Goal: Task Accomplishment & Management: Use online tool/utility

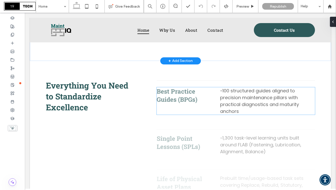
scroll to position [857, 0]
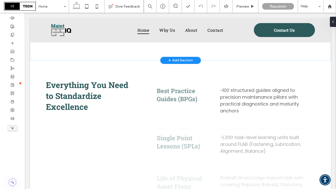
click at [173, 63] on div "+ Add Section" at bounding box center [181, 61] width 24 height 6
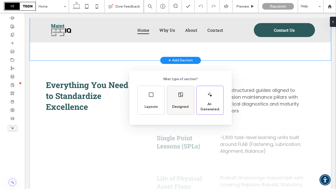
click at [179, 98] on div "Designed" at bounding box center [180, 100] width 27 height 28
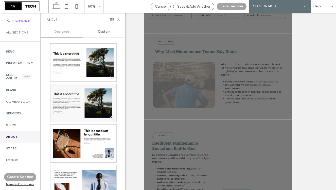
scroll to position [143, 0]
click at [168, 6] on div "Cancel" at bounding box center [160, 6] width 19 height 4
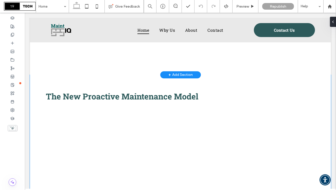
scroll to position [650, 0]
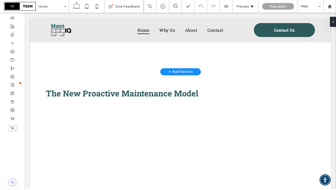
click at [173, 73] on div "+ Add Section" at bounding box center [181, 72] width 24 height 6
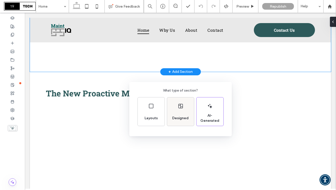
click at [176, 108] on div "Designed" at bounding box center [180, 111] width 27 height 28
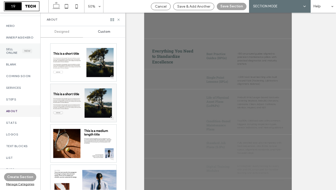
scroll to position [26, 0]
click at [11, 124] on div "Stats" at bounding box center [20, 123] width 40 height 12
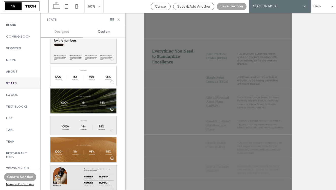
scroll to position [458, 0]
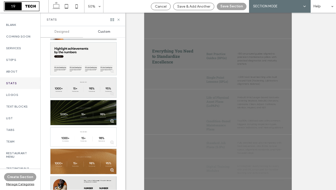
click at [76, 89] on div at bounding box center [84, 88] width 66 height 20
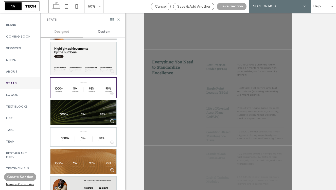
click at [226, 2] on div "Cancel Save & Add Another Save Section AI SECTION MODE SECTION MODE Help" at bounding box center [242, 6] width 188 height 13
click at [229, 6] on button "Save Section" at bounding box center [232, 6] width 30 height 7
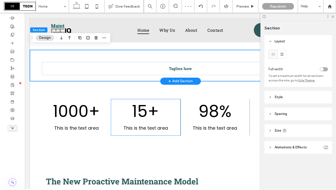
scroll to position [653, 0]
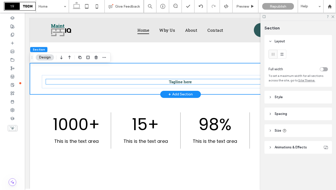
click at [180, 84] on span "Tagline here" at bounding box center [180, 81] width 23 height 5
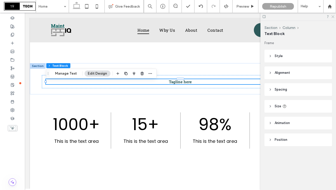
click at [334, 16] on icon at bounding box center [332, 16] width 3 height 3
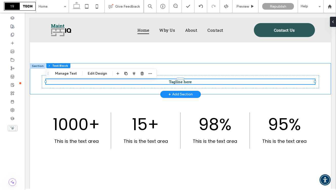
click at [34, 87] on div "Tagline here" at bounding box center [180, 78] width 301 height 31
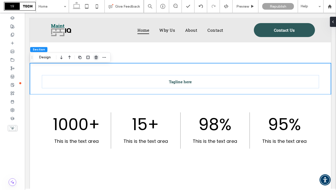
click at [96, 57] on use "button" at bounding box center [96, 57] width 3 height 3
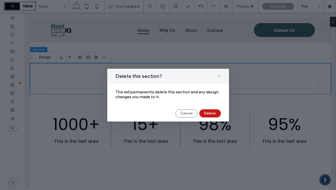
click at [209, 113] on button "Delete" at bounding box center [210, 113] width 22 height 8
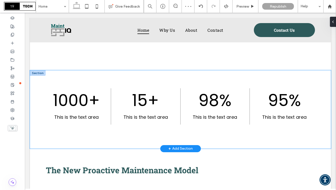
scroll to position [646, 0]
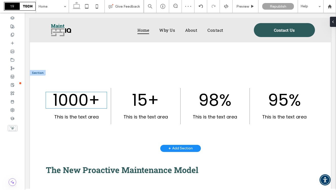
click at [81, 105] on span "1000+" at bounding box center [76, 100] width 47 height 23
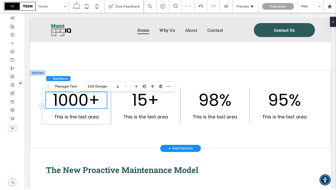
click at [81, 105] on span "1000+" at bounding box center [76, 100] width 47 height 23
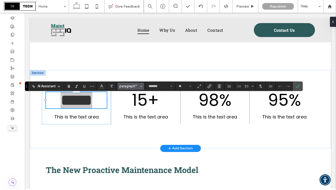
click at [128, 86] on span "paragraph*" at bounding box center [130, 86] width 20 height 4
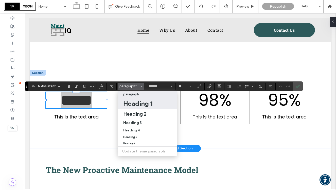
click at [138, 103] on h1 "Heading 1" at bounding box center [137, 103] width 29 height 8
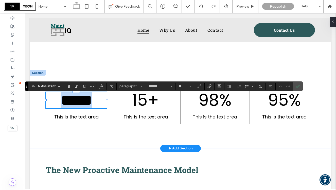
type input "**********"
type input "**"
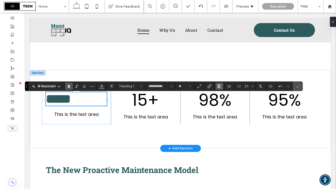
click at [221, 88] on use "Alignment" at bounding box center [220, 87] width 4 height 4
click at [224, 103] on icon "ui.textEditor.alignment.center" at bounding box center [223, 102] width 4 height 4
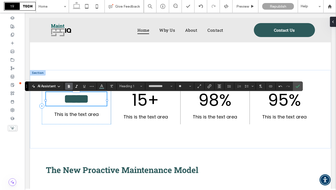
click at [76, 105] on span "*****" at bounding box center [76, 99] width 25 height 12
click at [296, 84] on icon "Confirm" at bounding box center [298, 86] width 4 height 4
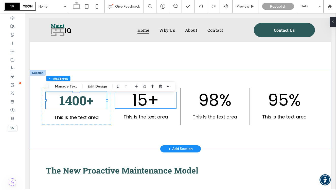
click at [146, 106] on span "15+" at bounding box center [145, 100] width 27 height 23
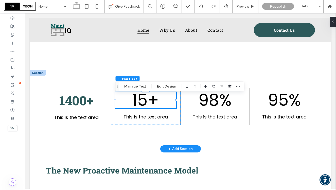
click at [146, 106] on span "15+" at bounding box center [145, 100] width 27 height 23
type input "*******"
type input "**"
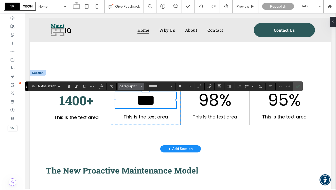
click at [137, 87] on span "paragraph*" at bounding box center [130, 86] width 20 height 4
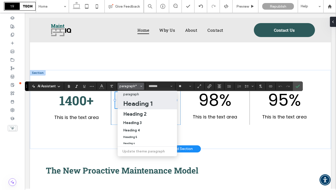
click at [137, 104] on h1 "Heading 1" at bounding box center [137, 103] width 29 height 8
type input "**********"
type input "**"
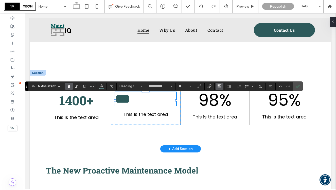
click at [221, 86] on icon "Alignment" at bounding box center [220, 86] width 4 height 4
click at [224, 102] on icon "ui.textEditor.alignment.center" at bounding box center [223, 102] width 4 height 4
click at [151, 105] on span "***" at bounding box center [145, 99] width 15 height 12
drag, startPoint x: 156, startPoint y: 105, endPoint x: 138, endPoint y: 105, distance: 17.8
click at [138, 105] on h1 "***" at bounding box center [145, 99] width 61 height 14
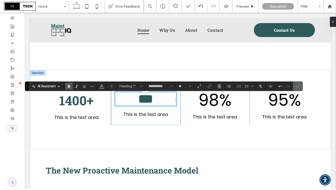
click at [296, 84] on icon "Confirm" at bounding box center [298, 86] width 4 height 4
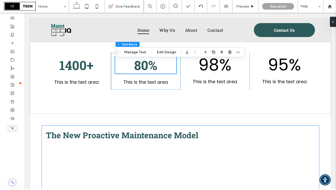
scroll to position [689, 0]
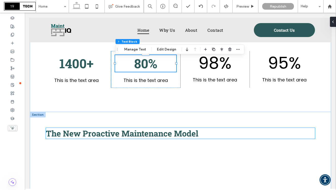
click at [104, 138] on span "The New Proactive Maintenance Model" at bounding box center [122, 133] width 153 height 11
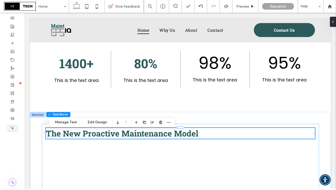
click at [104, 138] on span "The New Proactive Maintenance Model" at bounding box center [122, 133] width 153 height 11
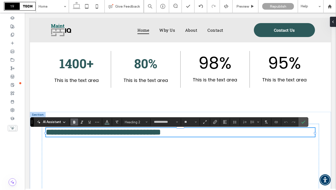
click at [70, 136] on span "**********" at bounding box center [103, 132] width 115 height 8
drag, startPoint x: 48, startPoint y: 136, endPoint x: 80, endPoint y: 137, distance: 31.7
click at [80, 136] on span "**********" at bounding box center [103, 132] width 115 height 8
click at [303, 123] on icon "Confirm" at bounding box center [304, 122] width 4 height 4
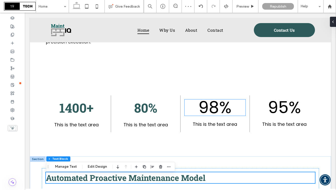
scroll to position [660, 0]
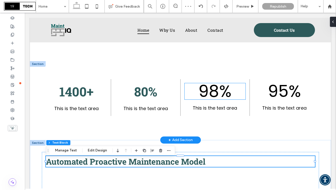
click at [216, 96] on span "98%" at bounding box center [214, 91] width 33 height 23
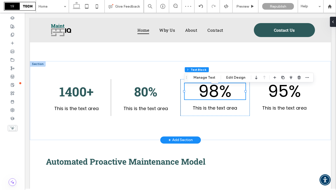
click at [216, 96] on span "98%" at bounding box center [214, 91] width 33 height 23
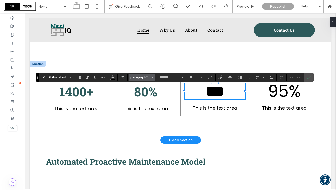
click at [146, 77] on span "paragraph*" at bounding box center [140, 77] width 20 height 4
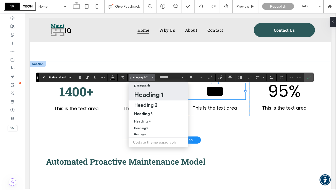
click at [149, 96] on h1 "Heading 1" at bounding box center [148, 95] width 29 height 8
type input "**********"
type input "**"
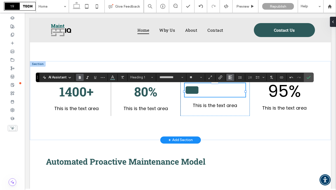
click at [230, 76] on icon "Alignment" at bounding box center [230, 77] width 4 height 4
click at [237, 92] on div "ui.textEditor.alignment.center" at bounding box center [235, 93] width 7 height 4
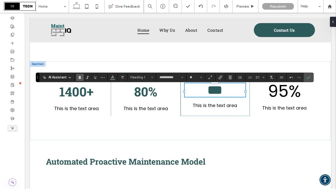
click at [214, 96] on span "***" at bounding box center [215, 90] width 15 height 12
click at [208, 95] on span "***" at bounding box center [215, 90] width 15 height 12
click at [309, 78] on icon "Confirm" at bounding box center [309, 77] width 4 height 4
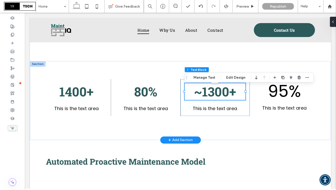
click at [233, 94] on span "~1300+" at bounding box center [215, 91] width 42 height 17
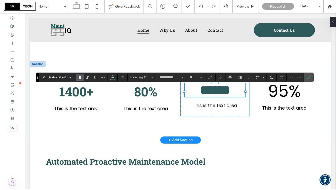
click at [230, 94] on span "******" at bounding box center [215, 90] width 30 height 12
click at [307, 77] on icon "Confirm" at bounding box center [309, 77] width 4 height 4
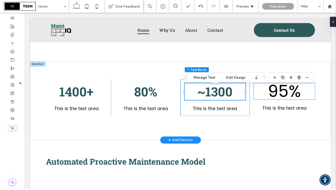
click at [294, 94] on span "95%" at bounding box center [284, 91] width 33 height 23
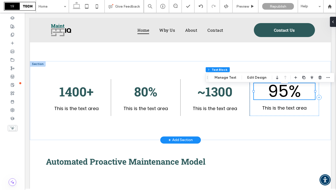
click at [294, 94] on span "95%" at bounding box center [284, 91] width 33 height 23
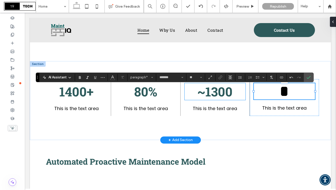
type input "**"
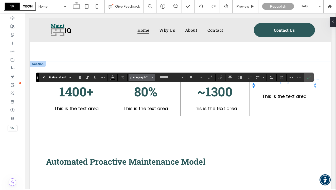
click at [140, 78] on span "paragraph*" at bounding box center [140, 77] width 20 height 4
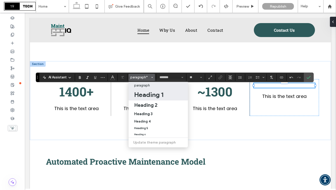
click at [142, 95] on h1 "Heading 1" at bounding box center [148, 95] width 29 height 8
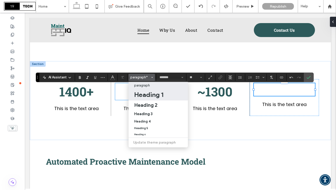
type input "**********"
type input "**"
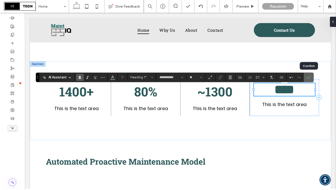
click at [311, 77] on label "Confirm" at bounding box center [309, 77] width 8 height 9
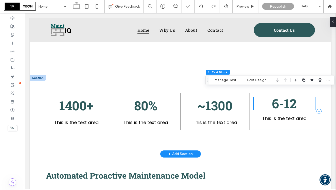
scroll to position [645, 0]
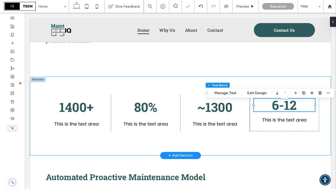
click at [263, 154] on div "1400+ This is the text area 80% This is the text area 6-12 This is the text are…" at bounding box center [180, 116] width 301 height 79
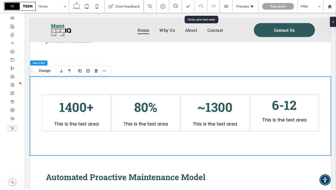
click at [198, 6] on div at bounding box center [201, 6] width 12 height 4
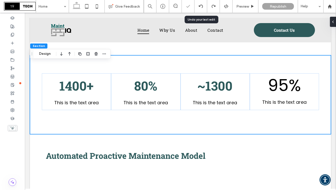
scroll to position [663, 0]
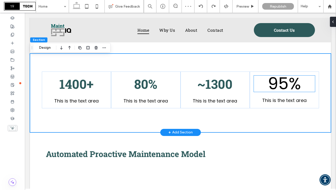
click at [285, 90] on span "95%" at bounding box center [284, 83] width 33 height 23
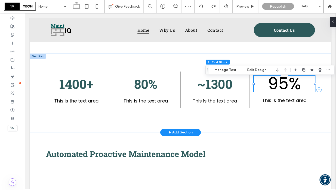
click at [285, 90] on span "95%" at bounding box center [284, 83] width 33 height 23
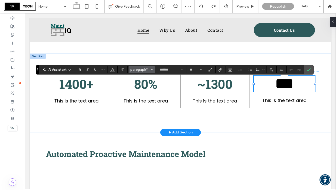
click at [145, 70] on span "paragraph*" at bounding box center [140, 70] width 20 height 4
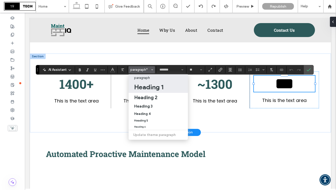
click at [142, 86] on h1 "Heading 1" at bounding box center [148, 87] width 29 height 8
type input "**********"
type input "**"
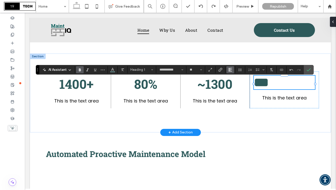
click at [228, 72] on span "Alignment" at bounding box center [230, 69] width 4 height 7
click at [236, 85] on div "ui.textEditor.alignment.center" at bounding box center [235, 85] width 7 height 4
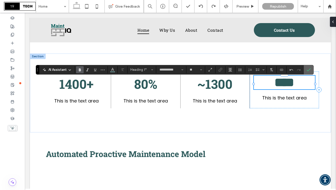
click at [312, 68] on label "Confirm" at bounding box center [309, 69] width 8 height 9
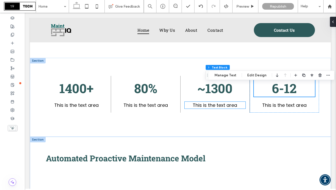
scroll to position [659, 0]
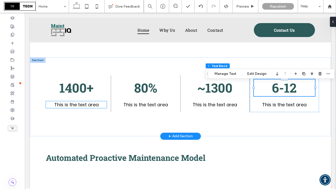
click at [78, 108] on span "This is the text area" at bounding box center [76, 105] width 44 height 6
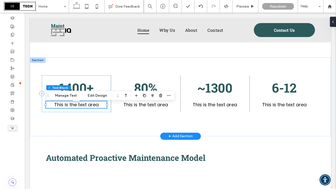
click at [91, 107] on span "This is the text area" at bounding box center [76, 105] width 44 height 6
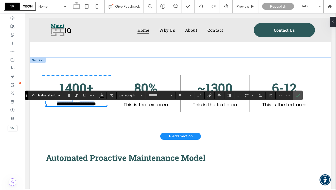
type input "**********"
click at [298, 96] on icon "Confirm" at bounding box center [298, 95] width 4 height 4
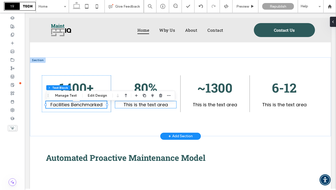
click at [147, 108] on span "This is the text area" at bounding box center [146, 105] width 44 height 6
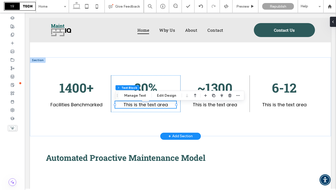
click at [147, 108] on span "This is the text area" at bounding box center [146, 105] width 44 height 6
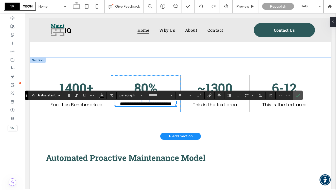
type input "**********"
click at [297, 96] on use "Confirm" at bounding box center [298, 95] width 4 height 3
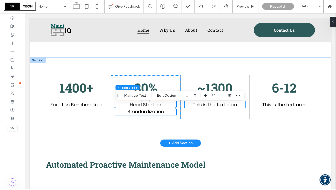
click at [220, 107] on span "This is the text area" at bounding box center [215, 105] width 44 height 6
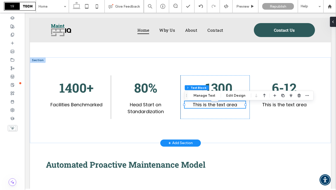
click at [220, 107] on span "This is the text area" at bounding box center [215, 105] width 44 height 6
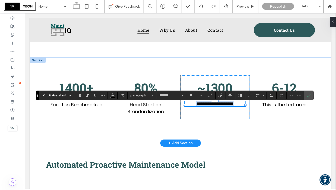
type input "**********"
click at [306, 96] on label "Confirm" at bounding box center [309, 95] width 8 height 9
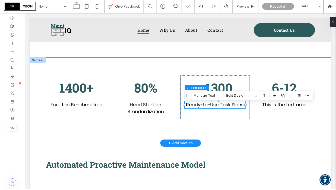
click at [282, 142] on div "1400+ Facilities Benchmarked 80% Head Start on Standardization 6-12 This is the…" at bounding box center [180, 100] width 301 height 86
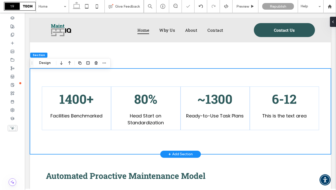
scroll to position [648, 0]
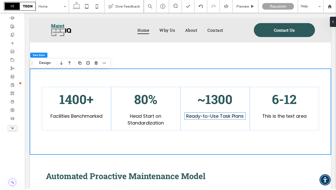
click at [228, 119] on span "Ready-to-Use Task Plans" at bounding box center [215, 116] width 58 height 6
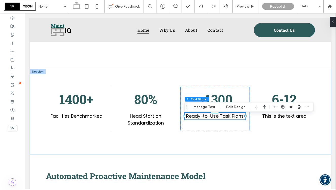
click at [228, 119] on span "Ready-to-Use Task Plans" at bounding box center [215, 116] width 58 height 6
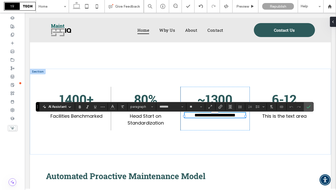
type input "**********"
click at [308, 107] on icon "Confirm" at bounding box center [309, 107] width 4 height 4
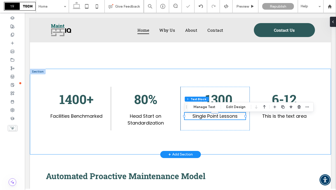
scroll to position [642, 0]
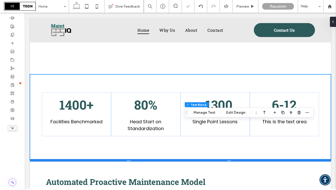
click at [287, 162] on div at bounding box center [180, 160] width 301 height 3
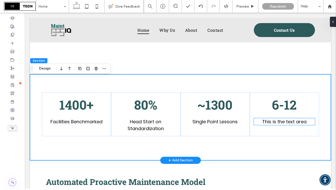
click at [293, 124] on span "This is the text area" at bounding box center [284, 122] width 44 height 6
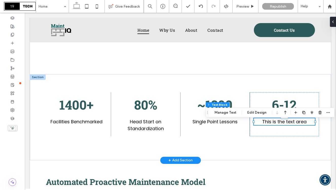
click at [293, 124] on span "This is the text area" at bounding box center [284, 122] width 44 height 6
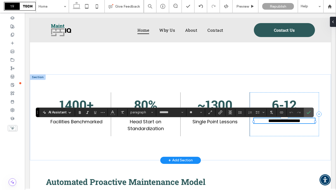
type input "**********"
click at [308, 114] on span "Confirm" at bounding box center [308, 112] width 2 height 9
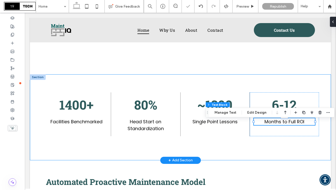
click at [269, 151] on div "1400+ Facilities Benchmarked 80% Head Start on Standardization 6-12 Months to F…" at bounding box center [180, 117] width 301 height 86
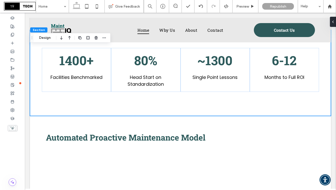
scroll to position [696, 0]
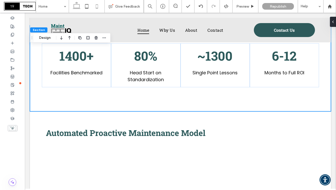
click at [97, 3] on icon at bounding box center [97, 6] width 10 height 10
type input "*"
type input "***"
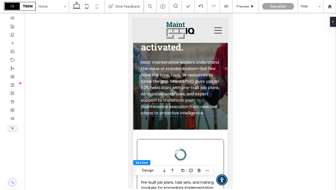
scroll to position [0, 0]
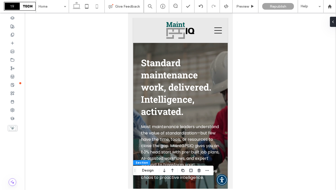
click at [75, 6] on icon at bounding box center [77, 6] width 10 height 10
type input "*"
type input "***"
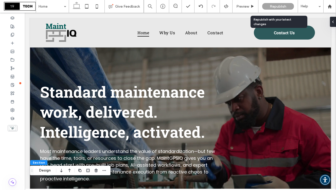
click at [272, 5] on span "Republish" at bounding box center [278, 6] width 16 height 4
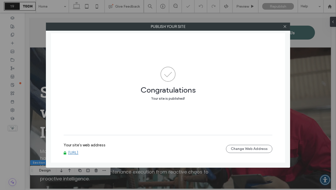
click at [78, 152] on link "www.maintgpsiq.ai" at bounding box center [73, 153] width 10 height 5
click at [285, 25] on icon at bounding box center [285, 27] width 4 height 4
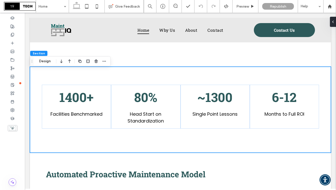
scroll to position [649, 0]
click at [122, 81] on div "1400+ Facilities Benchmarked 80% Head Start on Standardization 6-12 Months to F…" at bounding box center [180, 110] width 301 height 86
click at [47, 61] on button "Design" at bounding box center [45, 61] width 18 height 6
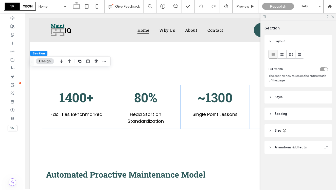
click at [281, 116] on span "Spacing" at bounding box center [281, 113] width 12 height 5
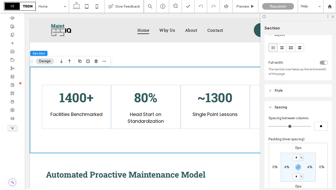
scroll to position [9, 0]
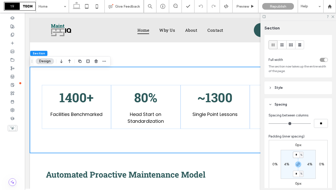
click at [296, 156] on input "*" at bounding box center [296, 155] width 7 height 6
type input "**"
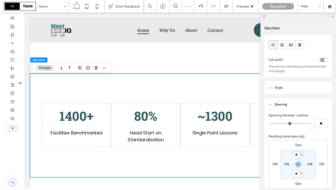
scroll to position [0, 0]
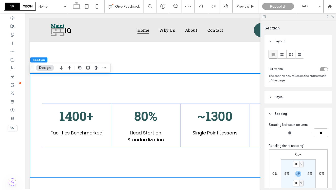
click at [303, 100] on header "Style" at bounding box center [299, 97] width 68 height 13
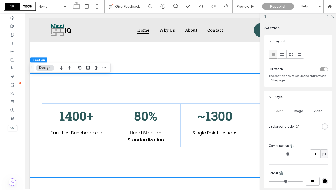
click at [323, 127] on div "rgba(255, 255, 255, 1)" at bounding box center [325, 126] width 4 height 4
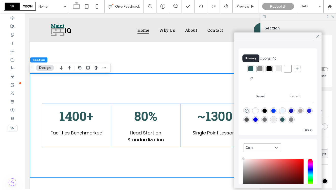
click at [249, 69] on div at bounding box center [250, 68] width 5 height 5
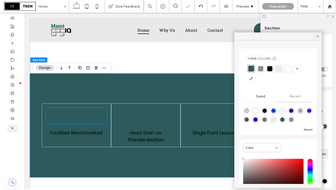
click at [82, 121] on span "1400+" at bounding box center [76, 116] width 34 height 17
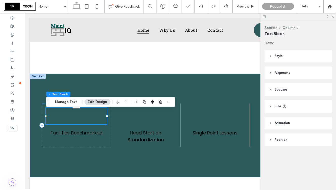
click at [82, 121] on span "1400+" at bounding box center [76, 116] width 34 height 17
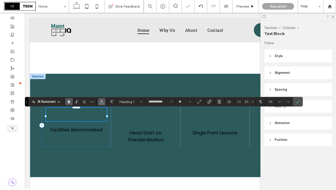
click at [103, 102] on use "Color" at bounding box center [102, 101] width 3 height 3
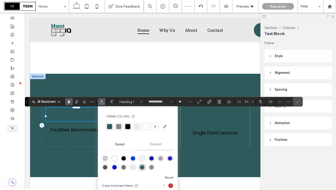
click at [146, 124] on div at bounding box center [146, 126] width 5 height 5
click at [85, 133] on span "Facilities Benchmarked" at bounding box center [77, 130] width 52 height 6
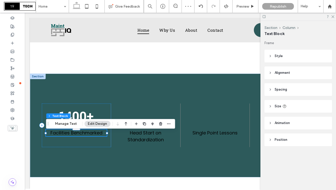
click at [85, 136] on span "Facilities Benchmarked" at bounding box center [77, 133] width 52 height 6
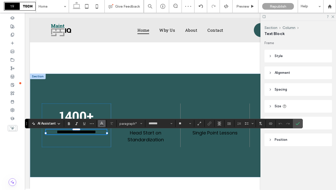
click at [102, 125] on icon "Color" at bounding box center [102, 123] width 4 height 4
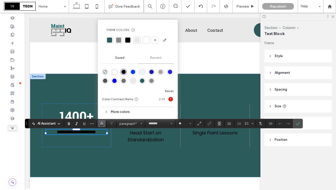
click at [147, 38] on div at bounding box center [146, 40] width 5 height 5
click at [196, 108] on div "~1300 Single Point Lessons" at bounding box center [215, 126] width 69 height 44
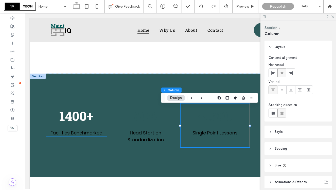
click at [91, 136] on span "Facilities Benchmarked" at bounding box center [77, 133] width 52 height 6
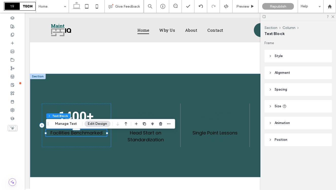
click at [91, 136] on span "Facilities Benchmarked" at bounding box center [77, 133] width 52 height 6
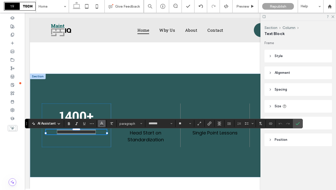
click at [104, 124] on button "Color" at bounding box center [102, 123] width 8 height 7
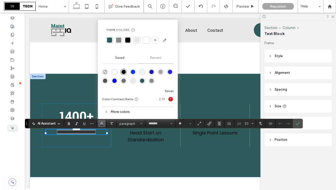
click at [145, 39] on div at bounding box center [146, 40] width 5 height 5
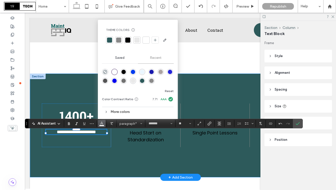
click at [197, 89] on div "**********" at bounding box center [180, 126] width 301 height 104
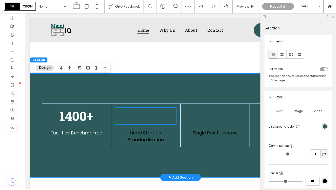
click at [147, 122] on span "80%" at bounding box center [145, 116] width 23 height 17
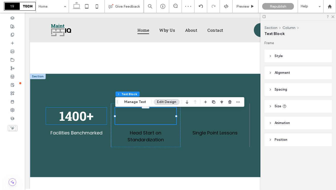
click at [87, 121] on span "1400+" at bounding box center [76, 116] width 34 height 17
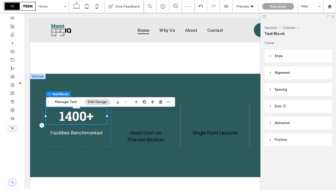
click at [87, 121] on span "1400+" at bounding box center [76, 116] width 34 height 17
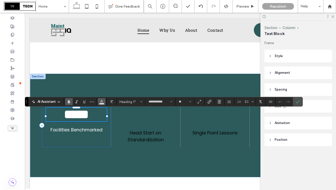
click at [102, 104] on span "Color" at bounding box center [102, 101] width 4 height 7
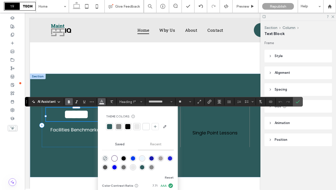
click at [139, 126] on div at bounding box center [137, 126] width 5 height 5
click at [295, 101] on label "Confirm" at bounding box center [298, 101] width 8 height 9
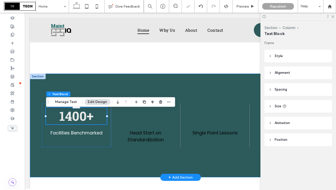
click at [203, 94] on div "1400+ Facilities Benchmarked 80% Head Start on Standardization 6-12 Months to F…" at bounding box center [180, 126] width 301 height 104
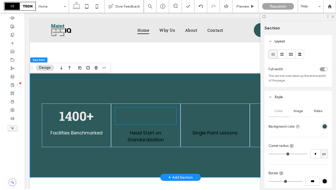
click at [145, 121] on span "80%" at bounding box center [145, 116] width 23 height 17
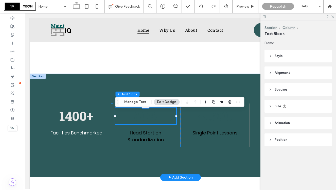
click at [145, 121] on span "80%" at bounding box center [145, 116] width 23 height 17
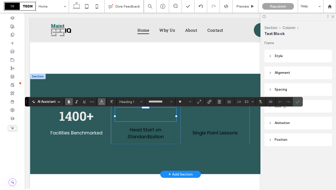
click at [102, 102] on icon "Color" at bounding box center [102, 101] width 4 height 4
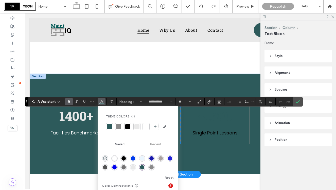
click at [137, 124] on div at bounding box center [137, 126] width 5 height 5
click at [296, 102] on icon "Confirm" at bounding box center [298, 102] width 4 height 4
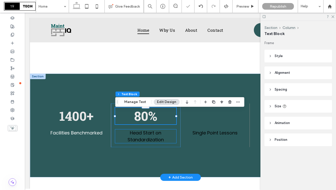
click at [144, 142] on span "Head Start on Standardization" at bounding box center [146, 136] width 36 height 13
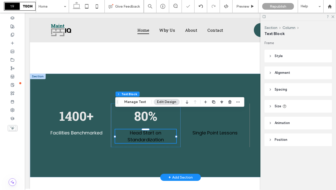
click at [144, 142] on span "Head Start on Standardization" at bounding box center [146, 136] width 36 height 13
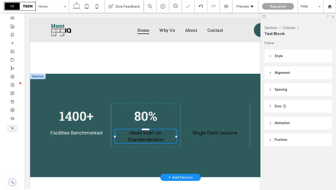
type input "*******"
type input "**"
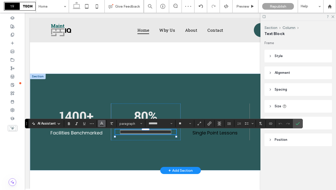
click at [102, 125] on icon "Color" at bounding box center [102, 123] width 4 height 4
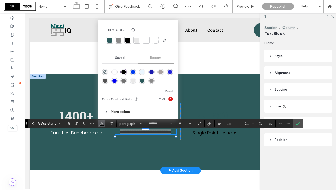
click at [146, 41] on div at bounding box center [146, 40] width 5 height 5
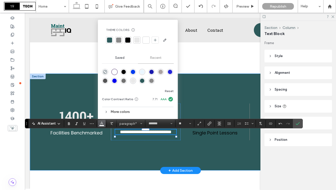
click at [216, 101] on div "**********" at bounding box center [180, 122] width 301 height 97
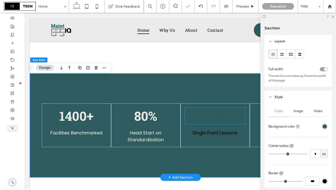
click at [219, 118] on span "~1300" at bounding box center [214, 116] width 35 height 17
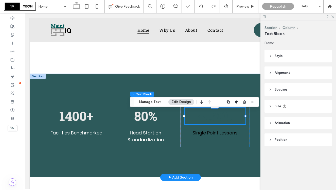
click at [219, 118] on span "~1300" at bounding box center [214, 116] width 35 height 17
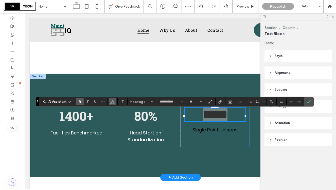
click at [111, 102] on icon "Color" at bounding box center [113, 101] width 4 height 4
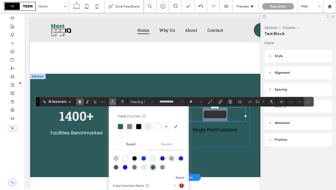
click at [148, 126] on div at bounding box center [147, 126] width 5 height 5
click at [311, 102] on label "Confirm" at bounding box center [309, 101] width 8 height 9
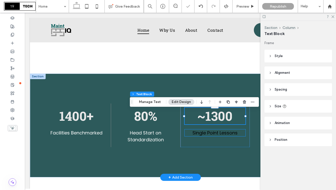
click at [218, 136] on span "Single Point Lessons" at bounding box center [215, 133] width 45 height 6
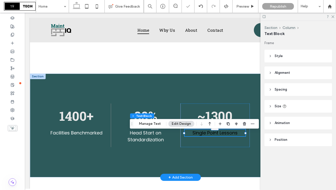
click at [218, 136] on span "Single Point Lessons" at bounding box center [215, 133] width 45 height 6
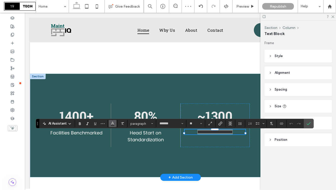
click at [113, 125] on icon "Color" at bounding box center [113, 123] width 4 height 4
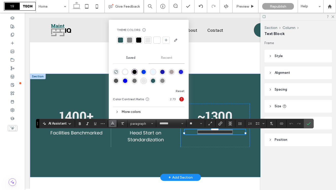
click at [158, 39] on div at bounding box center [157, 40] width 5 height 5
click at [309, 123] on use "Confirm" at bounding box center [309, 123] width 4 height 3
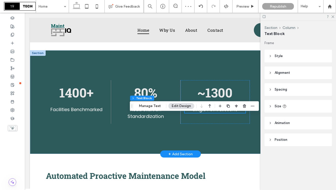
scroll to position [670, 0]
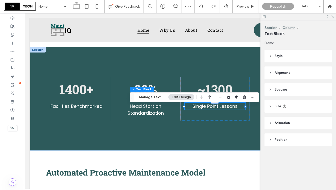
click at [333, 16] on use at bounding box center [333, 16] width 3 height 3
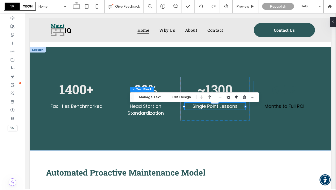
click at [278, 93] on span "6-12" at bounding box center [284, 89] width 25 height 17
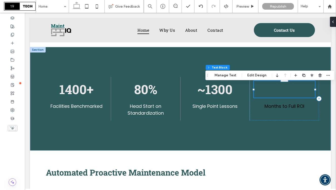
click at [278, 93] on span "6-12" at bounding box center [284, 89] width 25 height 17
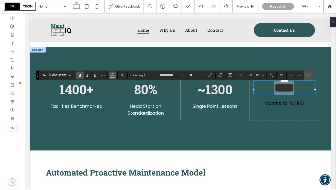
click at [114, 73] on icon "Color" at bounding box center [113, 75] width 4 height 4
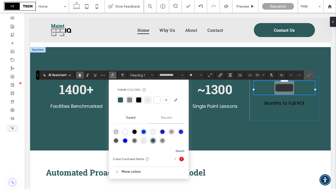
click at [148, 98] on div at bounding box center [147, 99] width 5 height 5
click at [285, 106] on span "Months to Full ROI" at bounding box center [285, 103] width 40 height 6
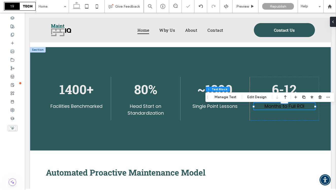
click at [285, 109] on span "Months to Full ROI" at bounding box center [285, 106] width 40 height 6
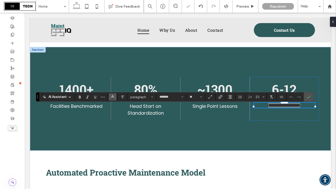
click at [112, 97] on icon "Color" at bounding box center [113, 96] width 4 height 4
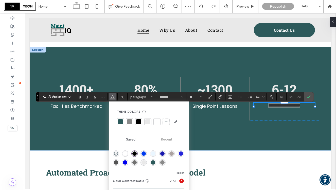
click at [157, 121] on div at bounding box center [157, 121] width 5 height 5
click at [308, 97] on icon "Confirm" at bounding box center [309, 97] width 4 height 4
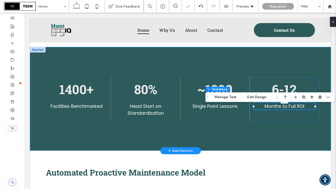
click at [240, 141] on div "1400+ Facilities Benchmarked 80% Head Start on Standardization 6-12 Months to F…" at bounding box center [180, 99] width 301 height 104
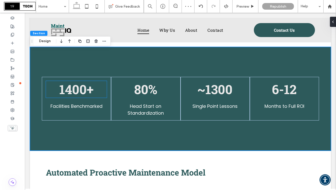
click at [81, 96] on span "1400+" at bounding box center [76, 89] width 34 height 17
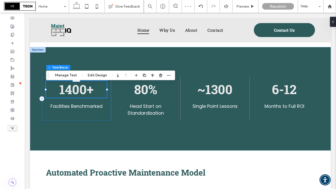
click at [81, 96] on span "1400+" at bounding box center [76, 89] width 34 height 17
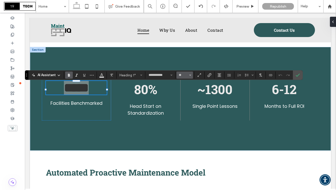
click at [191, 75] on icon "Size" at bounding box center [190, 75] width 2 height 2
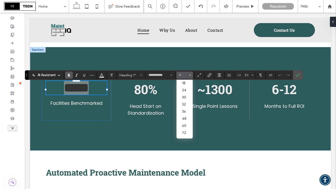
scroll to position [59, 0]
click at [186, 118] on label "60" at bounding box center [185, 120] width 16 height 7
type input "**"
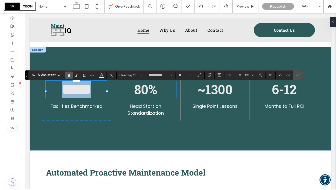
click at [149, 93] on span "80%" at bounding box center [145, 89] width 23 height 17
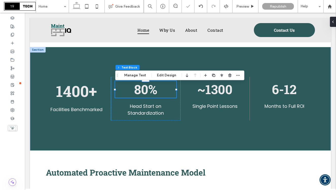
click at [149, 93] on span "80%" at bounding box center [145, 89] width 23 height 17
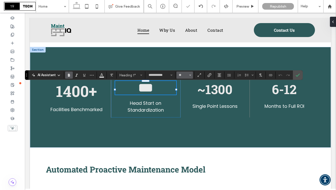
click at [190, 75] on use "Size" at bounding box center [191, 75] width 2 height 1
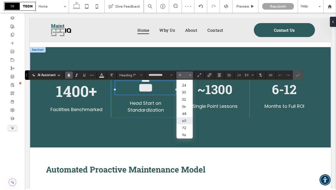
click at [185, 119] on label "60" at bounding box center [185, 120] width 16 height 7
type input "**"
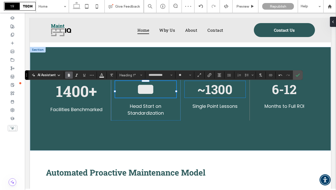
click at [224, 91] on span "~1300" at bounding box center [214, 89] width 35 height 17
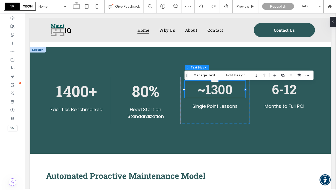
click at [224, 91] on span "~1300" at bounding box center [214, 89] width 35 height 17
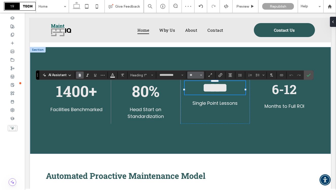
click at [201, 75] on use "Size" at bounding box center [202, 75] width 2 height 1
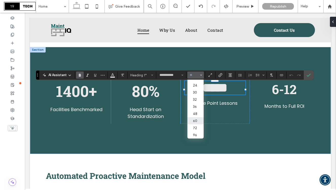
click at [196, 120] on label "60" at bounding box center [196, 120] width 16 height 7
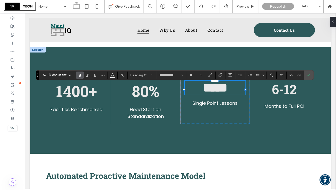
type input "**"
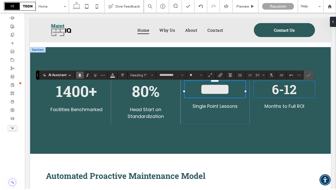
click at [282, 93] on span "6-12" at bounding box center [284, 89] width 25 height 17
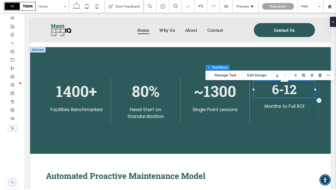
click at [282, 93] on span "6-12" at bounding box center [284, 89] width 25 height 17
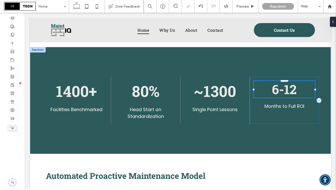
type input "**********"
type input "**"
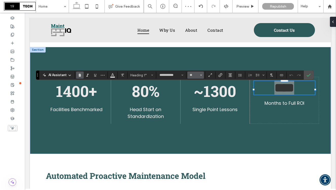
click at [200, 76] on span "Size" at bounding box center [201, 75] width 2 height 7
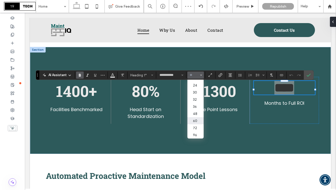
click at [195, 120] on label "60" at bounding box center [196, 120] width 16 height 7
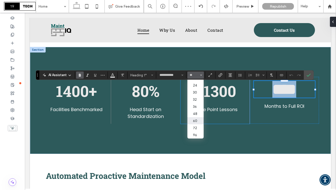
type input "**"
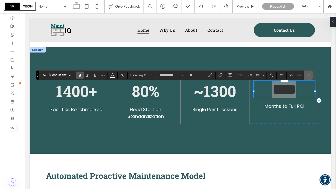
click at [308, 76] on use "Confirm" at bounding box center [309, 75] width 4 height 3
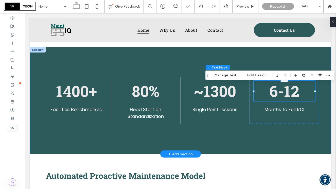
click at [232, 143] on div "1400+ Facilities Benchmarked 80% Head Start on Standardization 6-12 Months to F…" at bounding box center [180, 100] width 301 height 107
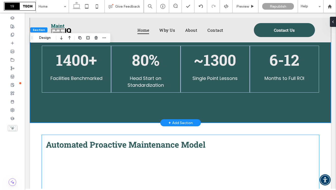
scroll to position [729, 0]
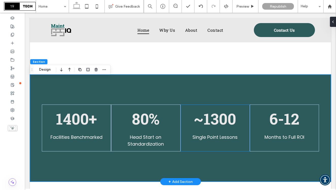
scroll to position [646, 0]
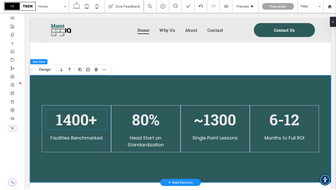
click at [87, 125] on span "1400+" at bounding box center [76, 119] width 41 height 20
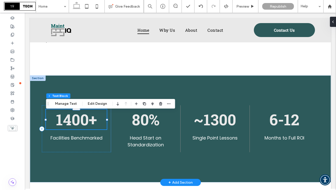
click at [87, 125] on span "1400+" at bounding box center [76, 119] width 41 height 20
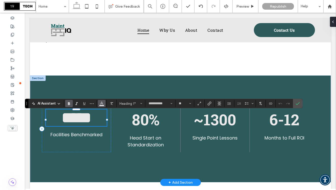
click at [101, 104] on icon "Color" at bounding box center [102, 103] width 4 height 4
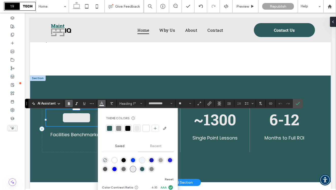
click at [146, 127] on div at bounding box center [146, 128] width 5 height 5
click at [299, 104] on icon "Confirm" at bounding box center [298, 104] width 4 height 4
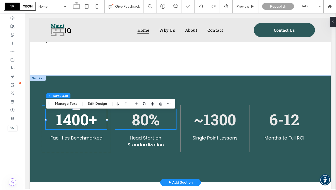
click at [154, 122] on span "80%" at bounding box center [146, 119] width 28 height 20
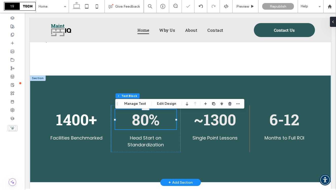
click at [154, 122] on span "80%" at bounding box center [146, 119] width 28 height 20
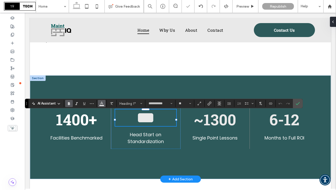
click at [103, 104] on use "Color" at bounding box center [102, 103] width 3 height 3
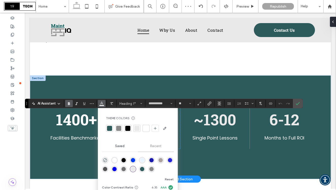
click at [147, 128] on div at bounding box center [146, 128] width 5 height 5
click at [299, 104] on icon "Confirm" at bounding box center [298, 104] width 4 height 4
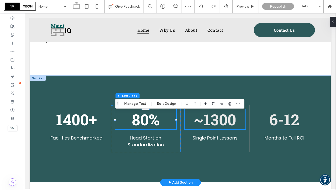
click at [209, 121] on span "~1300" at bounding box center [215, 119] width 42 height 20
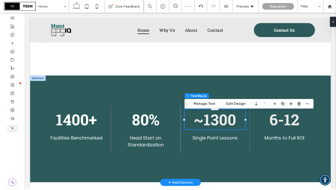
click at [209, 121] on span "~1300" at bounding box center [215, 119] width 42 height 20
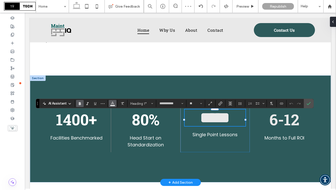
click at [112, 104] on use "Color" at bounding box center [112, 103] width 3 height 3
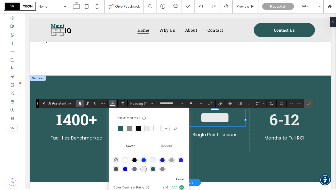
click at [156, 127] on div at bounding box center [157, 128] width 5 height 5
click at [308, 105] on use "Confirm" at bounding box center [309, 103] width 4 height 3
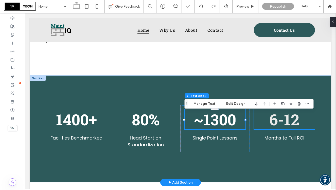
click at [287, 124] on span "6-12" at bounding box center [285, 119] width 30 height 20
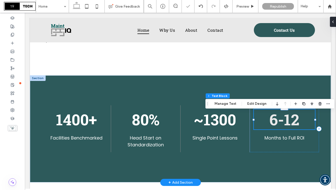
click at [287, 124] on span "6-12" at bounding box center [285, 119] width 30 height 20
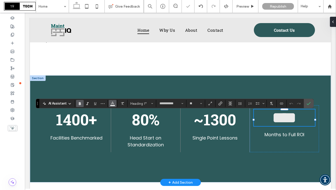
click at [114, 105] on icon "Color" at bounding box center [113, 103] width 4 height 4
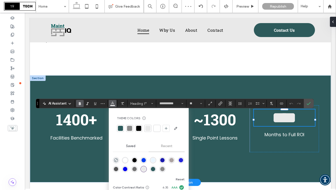
click at [157, 127] on div at bounding box center [157, 128] width 5 height 5
click at [306, 104] on label "Confirm" at bounding box center [309, 103] width 8 height 9
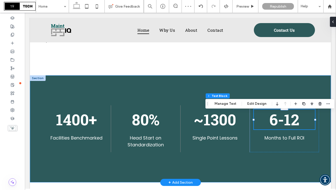
click at [288, 81] on div "1400+ Facilities Benchmarked 80% Head Start on Standardization 6-12 Months to F…" at bounding box center [180, 128] width 301 height 107
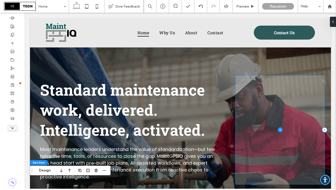
scroll to position [0, 0]
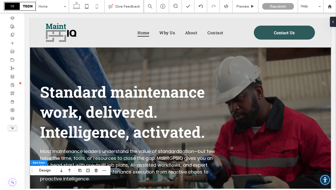
click at [94, 9] on icon at bounding box center [97, 6] width 10 height 10
type input "*"
type input "***"
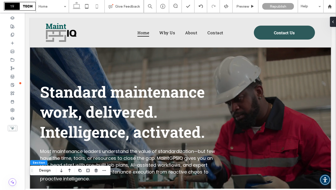
type input "***"
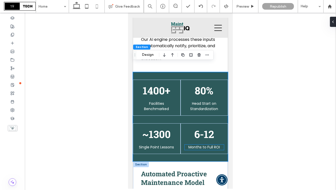
scroll to position [816, 0]
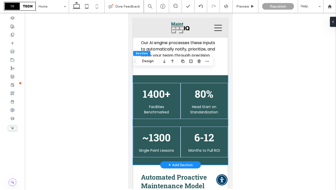
click at [168, 75] on div "1400+ Facilities Benchmarked 80% Head Start on Standardization 6-12 Months to F…" at bounding box center [180, 120] width 95 height 90
click at [149, 60] on button "Design" at bounding box center [148, 61] width 18 height 6
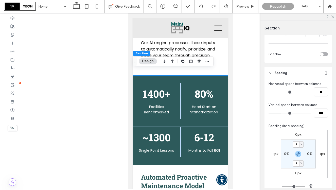
scroll to position [125, 0]
click at [298, 143] on input "*" at bounding box center [296, 144] width 7 height 6
type input "**"
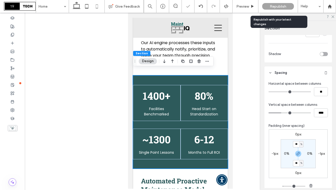
click at [271, 8] on span "Republish" at bounding box center [278, 6] width 16 height 4
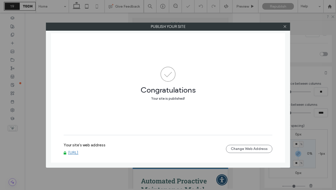
click at [78, 153] on link "www.maintgpsiq.ai" at bounding box center [73, 153] width 10 height 5
click at [285, 27] on use at bounding box center [285, 26] width 3 height 3
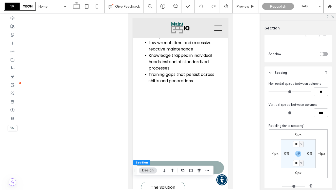
click at [74, 8] on use at bounding box center [77, 5] width 8 height 7
type input "***"
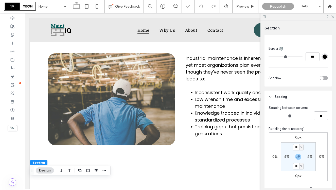
scroll to position [149, 0]
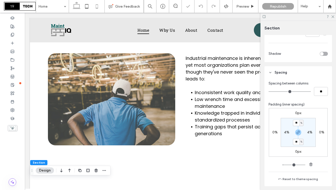
click at [96, 5] on icon at bounding box center [97, 6] width 10 height 10
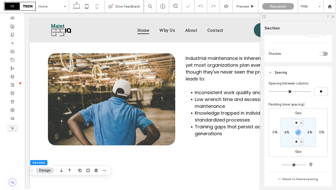
type input "***"
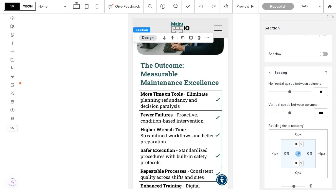
scroll to position [1475, 0]
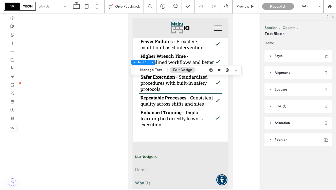
click at [281, 90] on span "Spacing" at bounding box center [281, 89] width 12 height 5
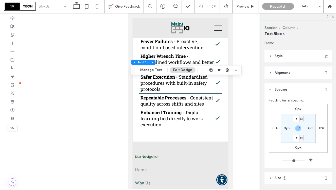
click at [279, 73] on span "Alignment" at bounding box center [282, 72] width 15 height 5
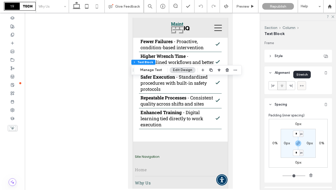
click at [302, 86] on use at bounding box center [302, 86] width 4 height 2
type input "***"
click at [302, 86] on use at bounding box center [302, 86] width 4 height 2
click at [283, 85] on use at bounding box center [282, 86] width 3 height 4
click at [273, 84] on icon at bounding box center [273, 86] width 4 height 4
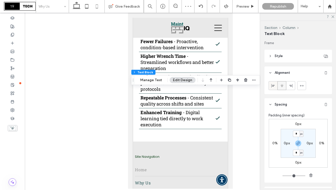
click at [273, 89] on span at bounding box center [273, 85] width 4 height 8
click at [277, 57] on span "Style" at bounding box center [279, 56] width 8 height 5
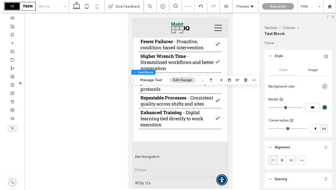
click at [277, 57] on span "Style" at bounding box center [279, 56] width 8 height 5
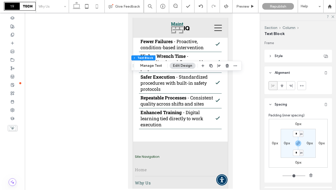
click at [79, 5] on use at bounding box center [77, 5] width 8 height 7
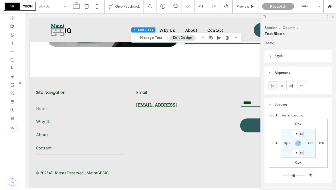
type input "***"
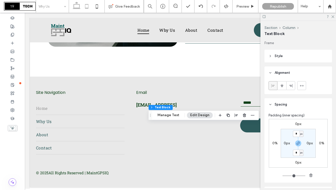
click at [87, 4] on icon at bounding box center [87, 6] width 10 height 10
type input "***"
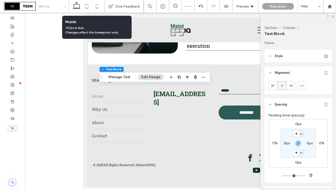
click at [97, 8] on icon at bounding box center [97, 6] width 10 height 10
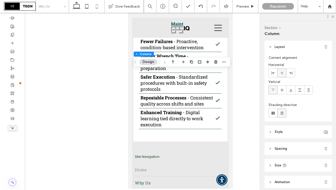
scroll to position [21, 0]
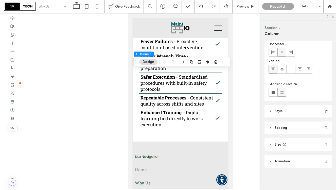
click at [303, 128] on header "Spacing" at bounding box center [299, 128] width 68 height 13
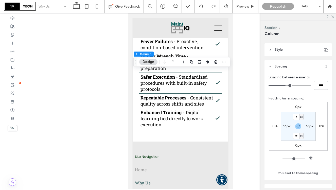
scroll to position [85, 0]
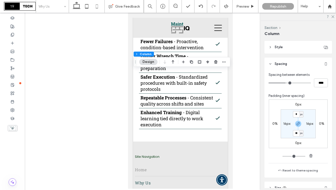
click at [285, 124] on label "16px" at bounding box center [286, 124] width 7 height 4
type input "**"
type input "*"
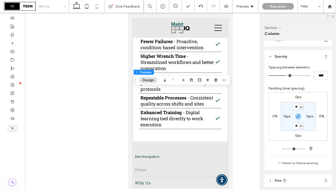
scroll to position [93, 0]
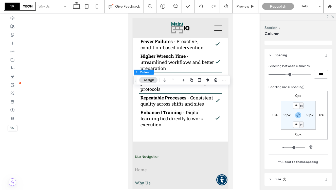
click at [285, 115] on label "16px" at bounding box center [286, 115] width 7 height 4
type input "*"
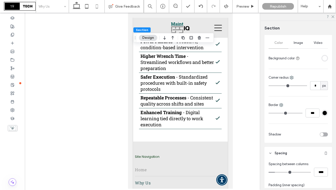
scroll to position [73, 0]
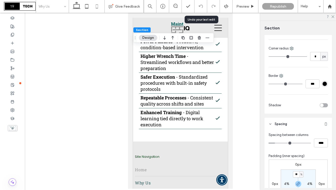
click at [199, 5] on icon at bounding box center [201, 6] width 4 height 4
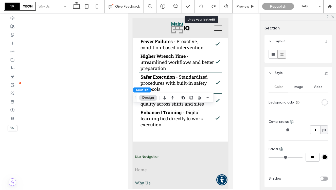
click at [203, 6] on use at bounding box center [201, 6] width 4 height 3
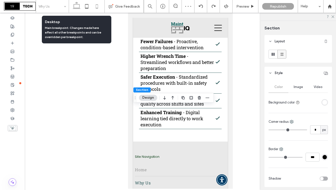
click at [78, 7] on icon at bounding box center [77, 6] width 10 height 10
type input "*"
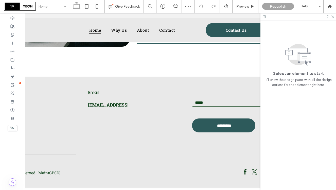
scroll to position [0, 76]
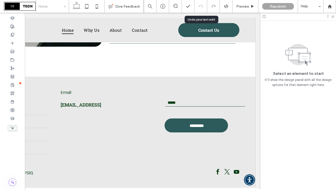
click at [202, 6] on icon at bounding box center [201, 6] width 4 height 4
click at [201, 5] on icon at bounding box center [201, 6] width 4 height 4
click at [334, 16] on icon at bounding box center [332, 16] width 3 height 3
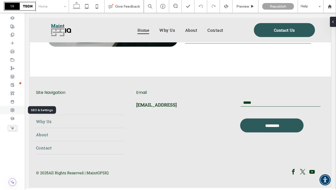
click at [16, 109] on div at bounding box center [12, 110] width 25 height 8
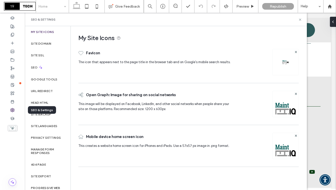
click at [12, 109] on icon at bounding box center [12, 110] width 4 height 4
click at [36, 114] on label "Site Backup" at bounding box center [41, 115] width 20 height 4
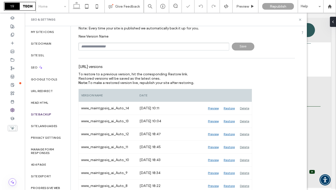
scroll to position [24, 0]
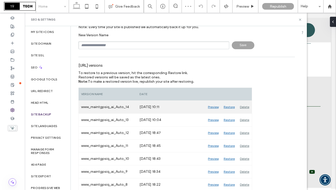
click at [230, 108] on div "Restore" at bounding box center [229, 107] width 16 height 13
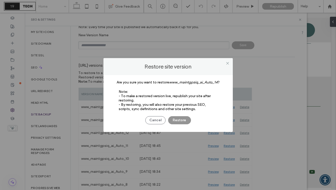
click at [173, 120] on button "Restore" at bounding box center [179, 120] width 23 height 8
